Goal: Task Accomplishment & Management: Use online tool/utility

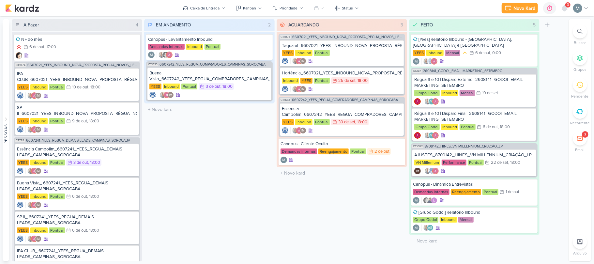
click at [196, 171] on div "EM ANDAMENTO 2 Mover Para Esquerda Mover Para Direita [GEOGRAPHIC_DATA] Canopus…" at bounding box center [209, 140] width 131 height 242
click at [585, 134] on div "2" at bounding box center [585, 134] width 2 height 5
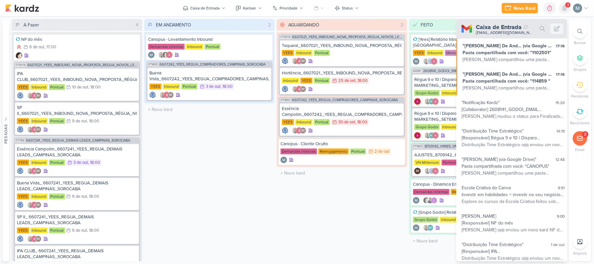
click at [563, 6] on icon at bounding box center [565, 8] width 8 height 8
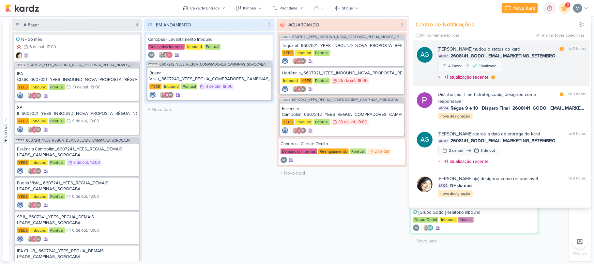
click at [489, 54] on span "2608141_GODOI_EMAIL MARKETING_SETEMBRO" at bounding box center [503, 56] width 105 height 7
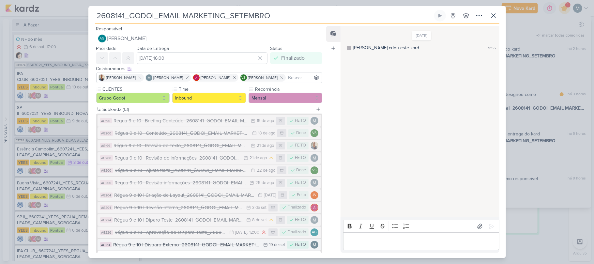
click at [237, 244] on div "Régua 9 e 10 | Disparo Externo_2608141_GODOI_EMAIL MARKETING_SETEMBRO" at bounding box center [187, 245] width 147 height 8
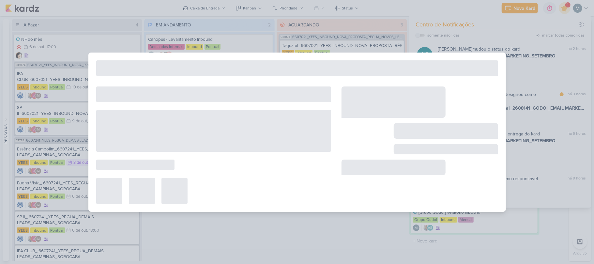
type input "Régua 9 e 10 | Disparo Externo_2608141_GODOI_EMAIL MARKETING_SETEMBRO"
type input "[DATE] 23:59"
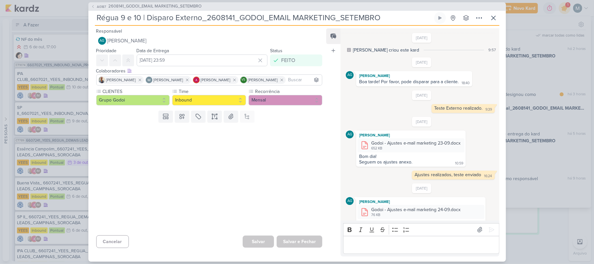
scroll to position [87, 0]
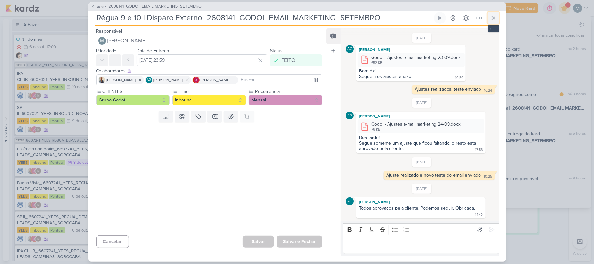
click at [496, 15] on icon at bounding box center [494, 18] width 8 height 8
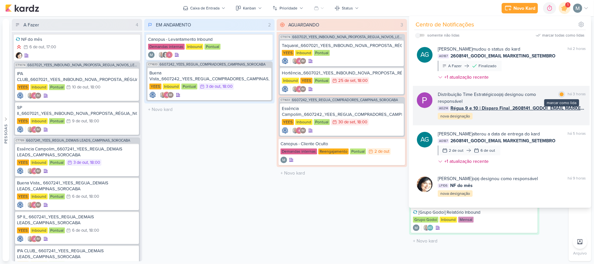
click at [560, 93] on div at bounding box center [562, 94] width 4 height 4
